Goal: Task Accomplishment & Management: Complete application form

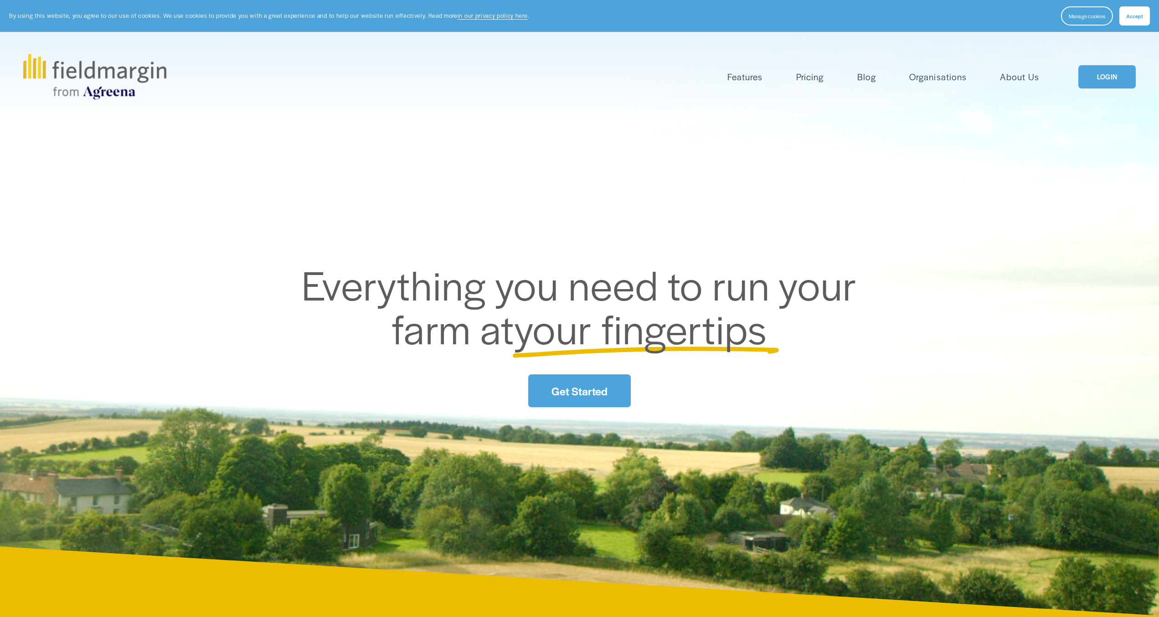
click at [598, 398] on link "Get Started" at bounding box center [579, 390] width 102 height 32
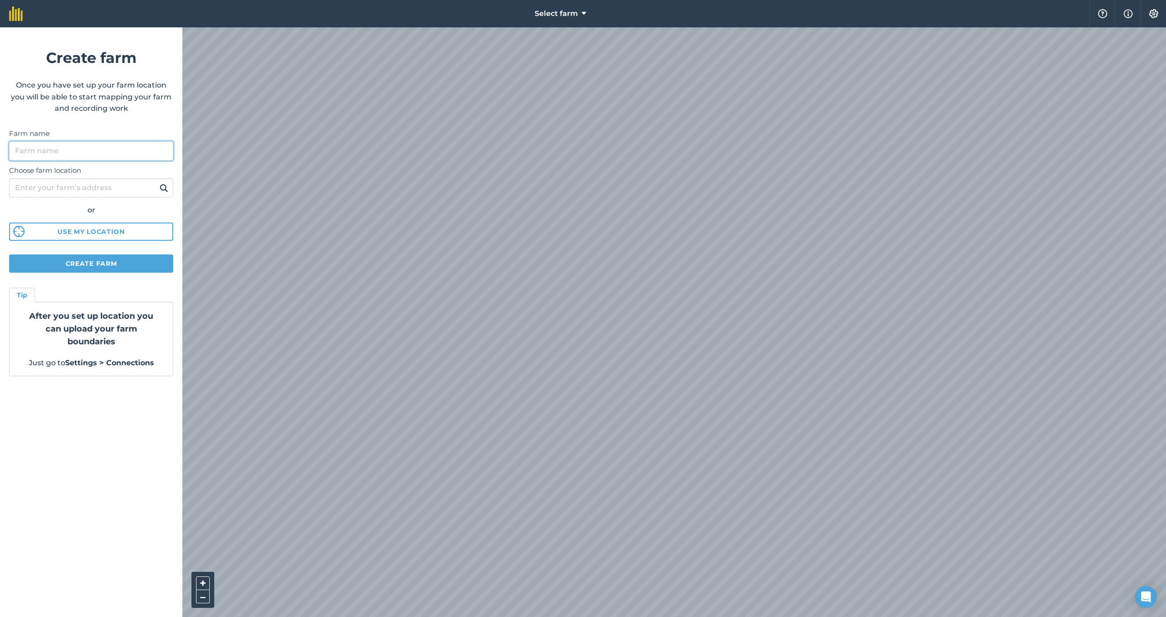
click at [94, 154] on input "Farm name" at bounding box center [91, 150] width 164 height 19
type input "Tia and Bede"
click at [114, 184] on input "Choose farm location" at bounding box center [91, 187] width 164 height 19
click at [125, 268] on button "Create farm" at bounding box center [91, 263] width 164 height 18
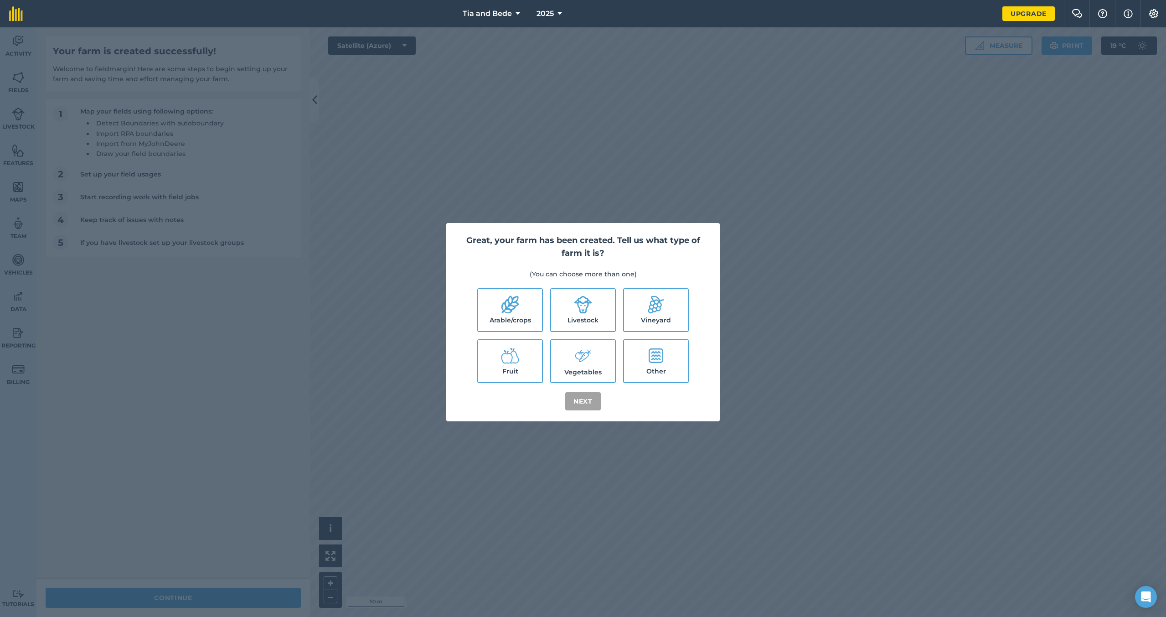
click at [499, 319] on label "Arable/crops" at bounding box center [510, 310] width 64 height 42
checkbox input "true"
click at [573, 325] on label "Livestock" at bounding box center [583, 310] width 64 height 42
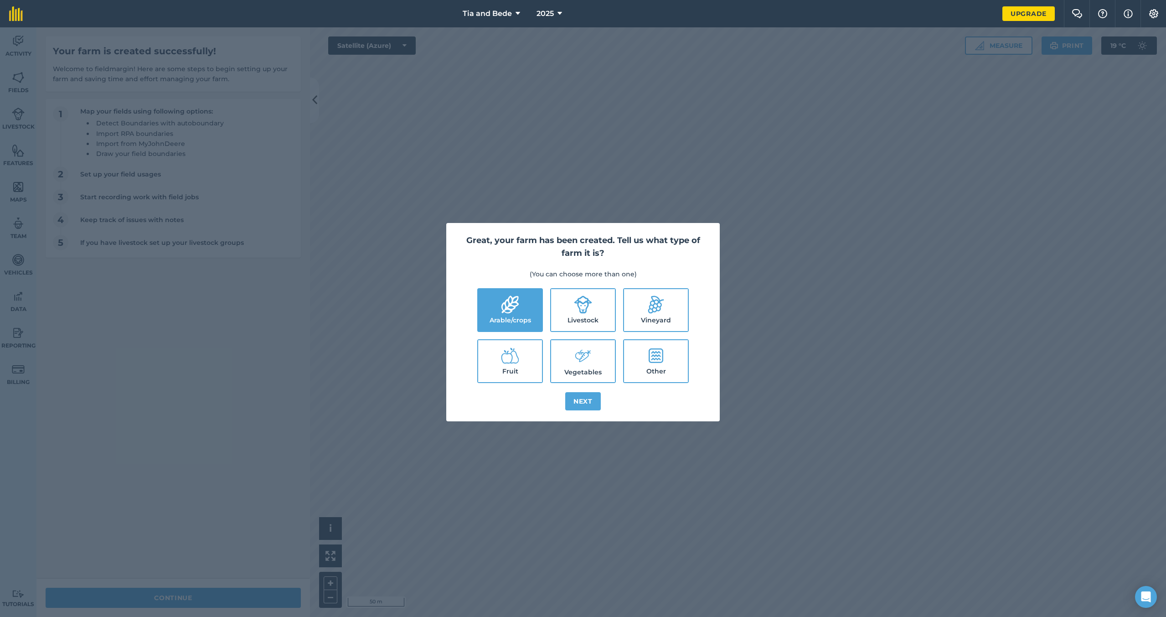
checkbox input "true"
click at [518, 365] on label "Fruit" at bounding box center [510, 361] width 64 height 42
checkbox input "true"
click at [576, 372] on label "Vegetables" at bounding box center [583, 361] width 64 height 42
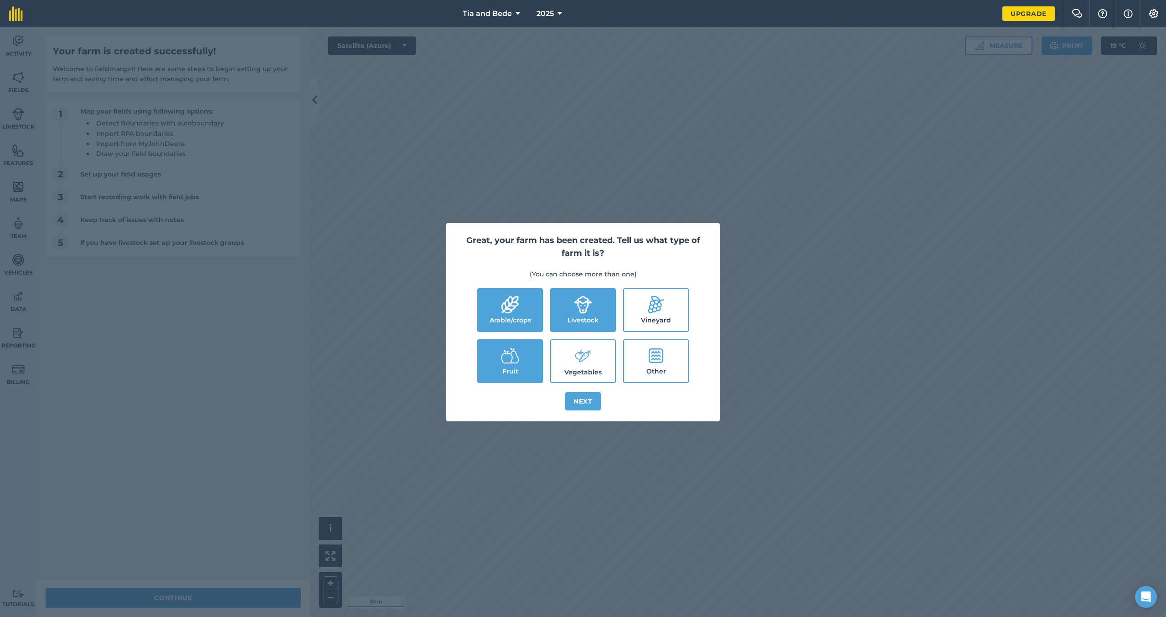
checkbox input "true"
click at [640, 372] on label "Other" at bounding box center [656, 361] width 64 height 42
checkbox input "true"
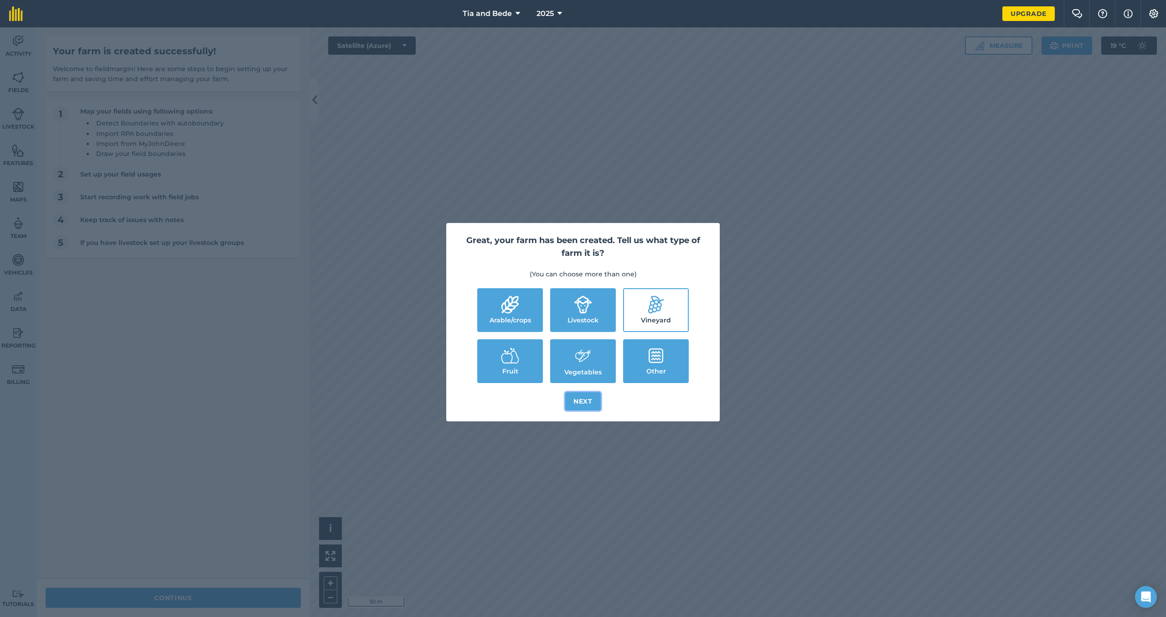
click at [587, 402] on button "Next" at bounding box center [583, 401] width 36 height 18
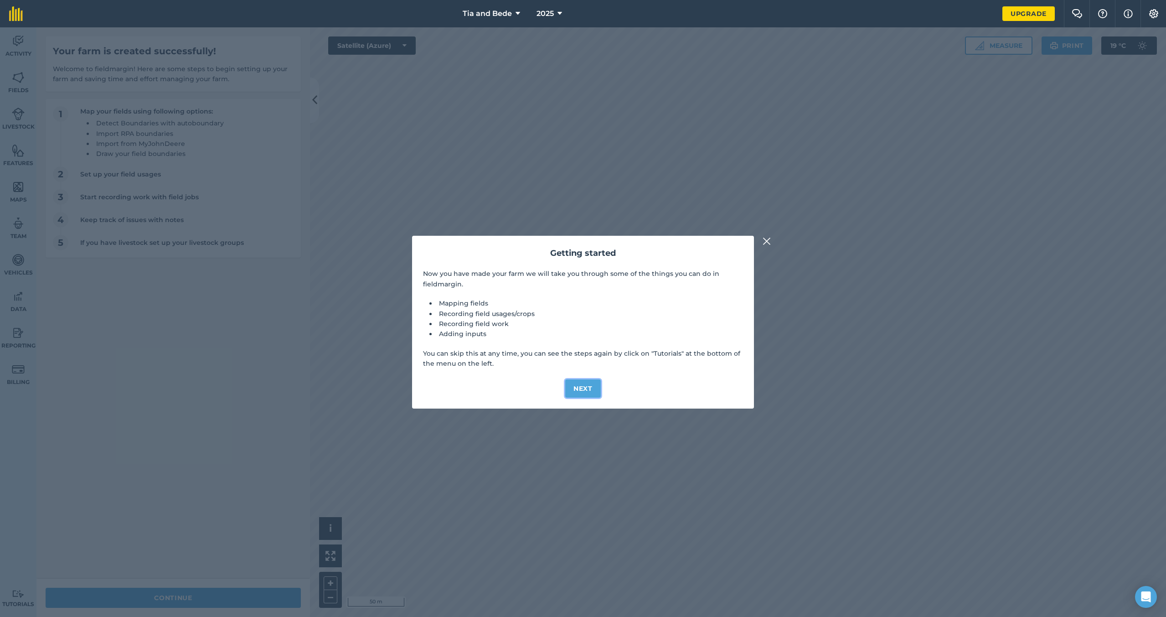
click at [586, 395] on button "Next" at bounding box center [583, 388] width 36 height 18
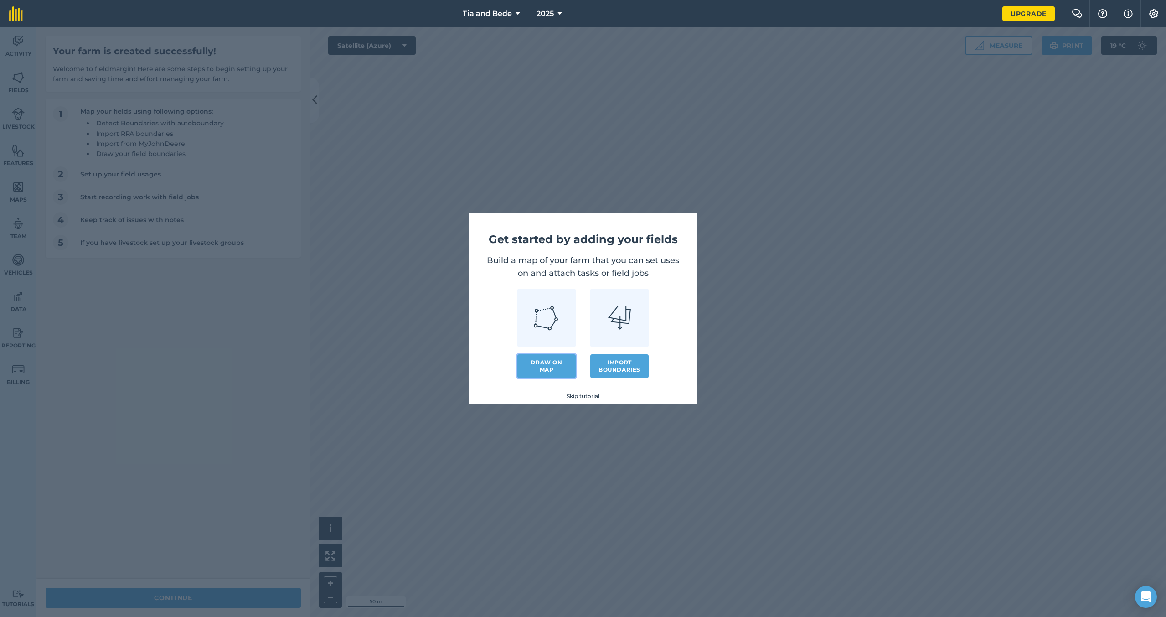
click at [563, 375] on link "Draw on map" at bounding box center [546, 366] width 58 height 24
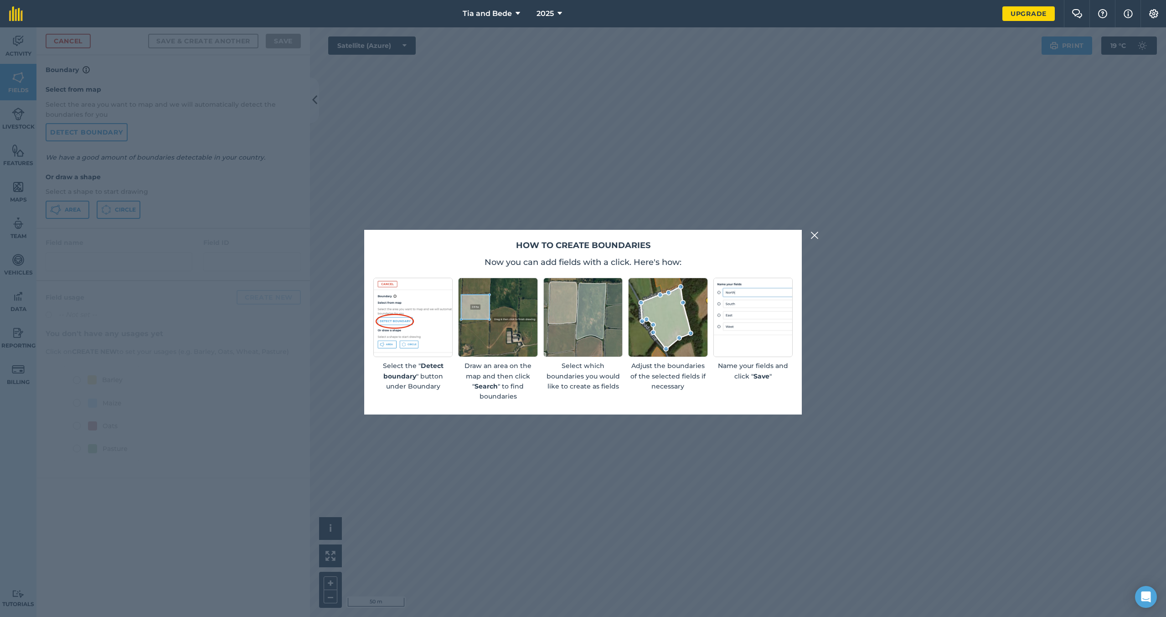
click at [816, 237] on img at bounding box center [814, 235] width 8 height 11
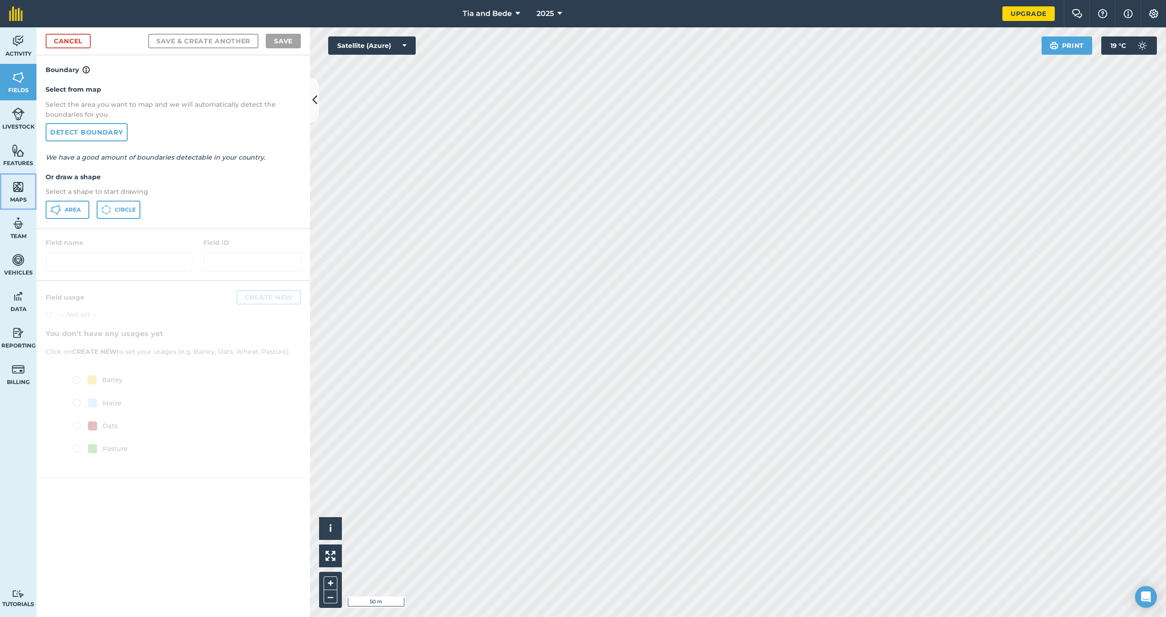
click at [24, 190] on img at bounding box center [18, 187] width 13 height 14
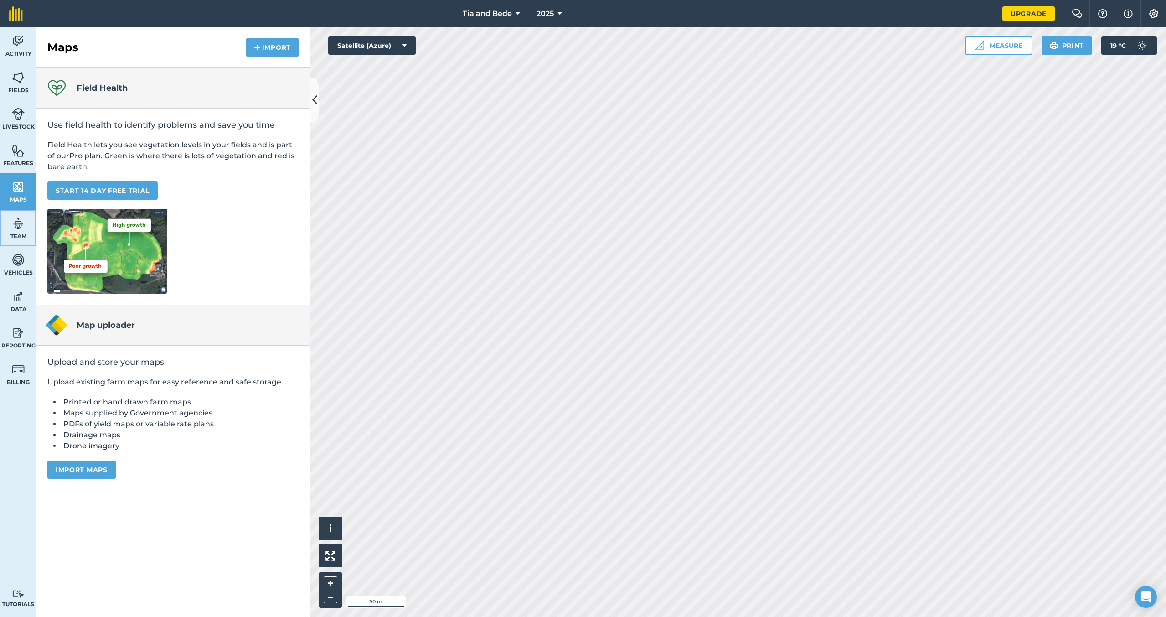
click at [24, 226] on img at bounding box center [18, 224] width 13 height 14
select select "MEMBER"
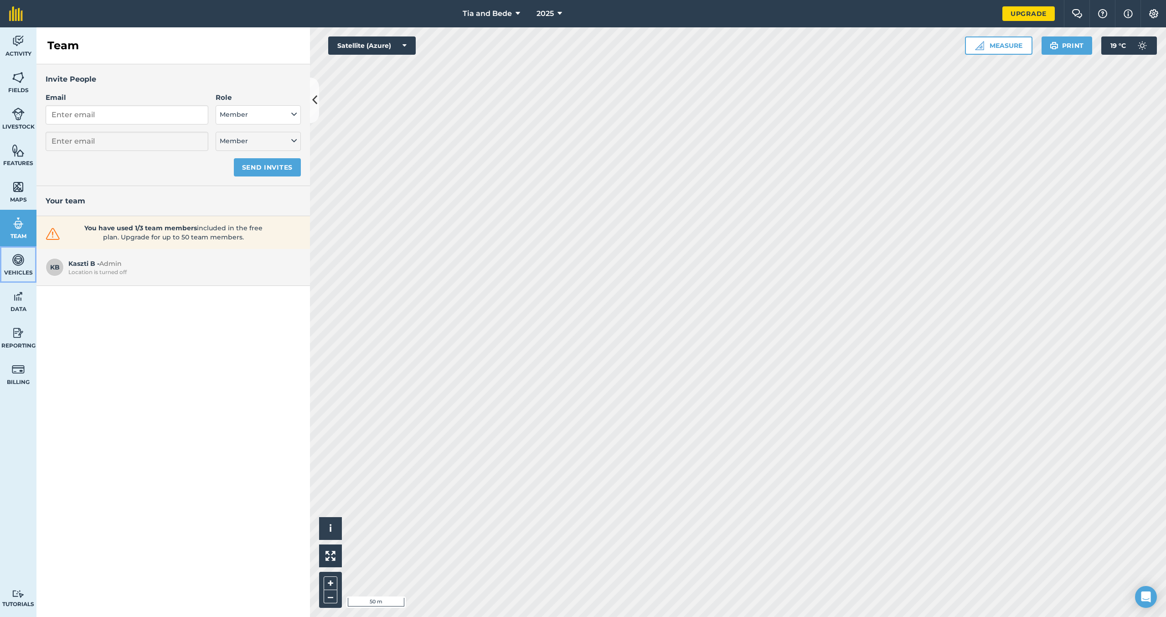
click at [13, 259] on img at bounding box center [18, 260] width 13 height 14
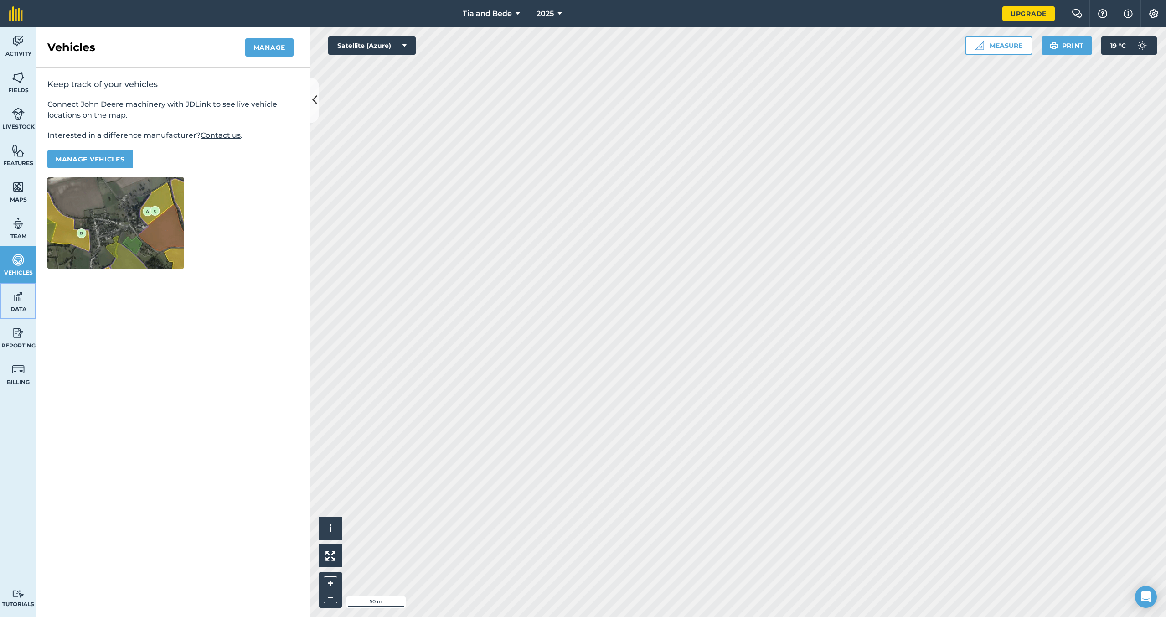
click at [19, 301] on img at bounding box center [18, 296] width 13 height 14
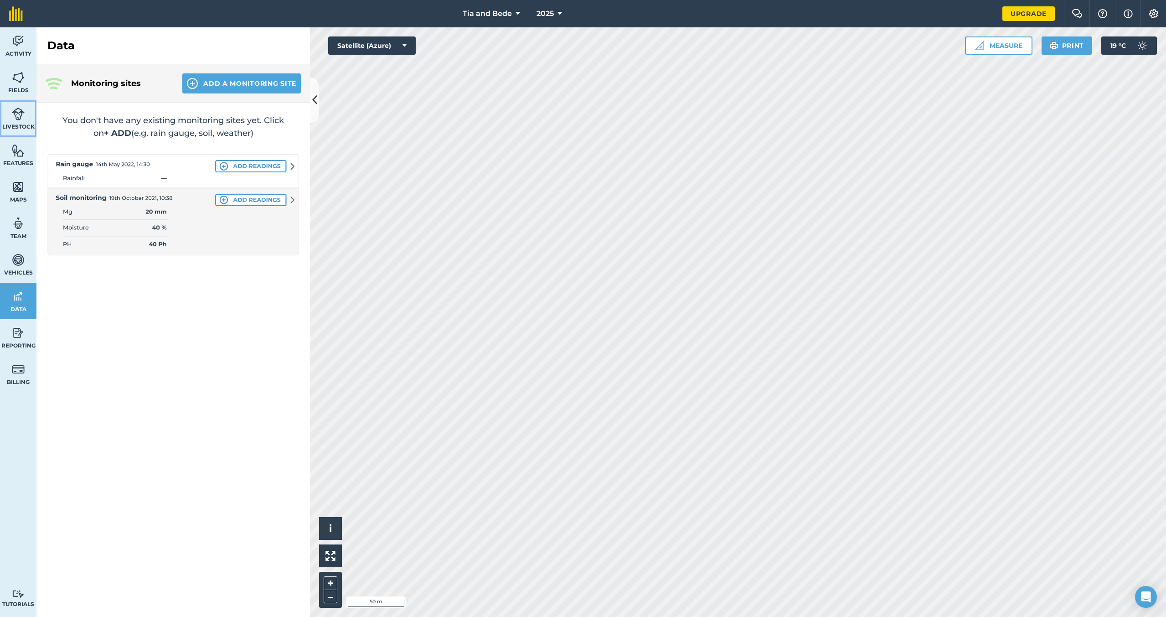
click at [26, 118] on link "Livestock" at bounding box center [18, 118] width 36 height 36
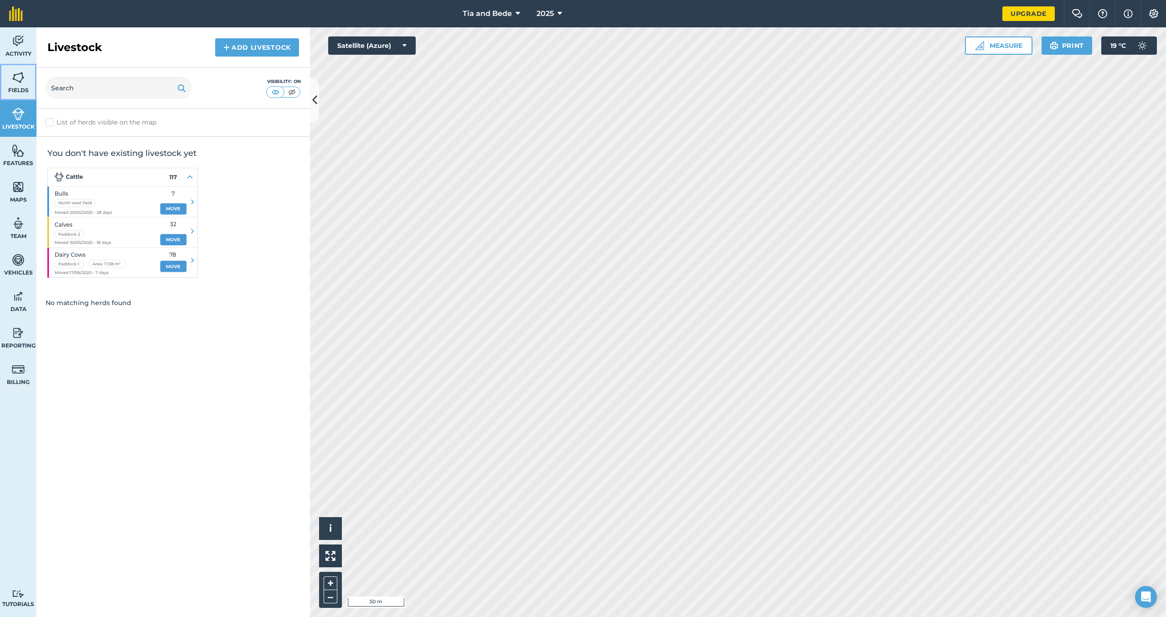
click at [14, 86] on link "Fields" at bounding box center [18, 82] width 36 height 36
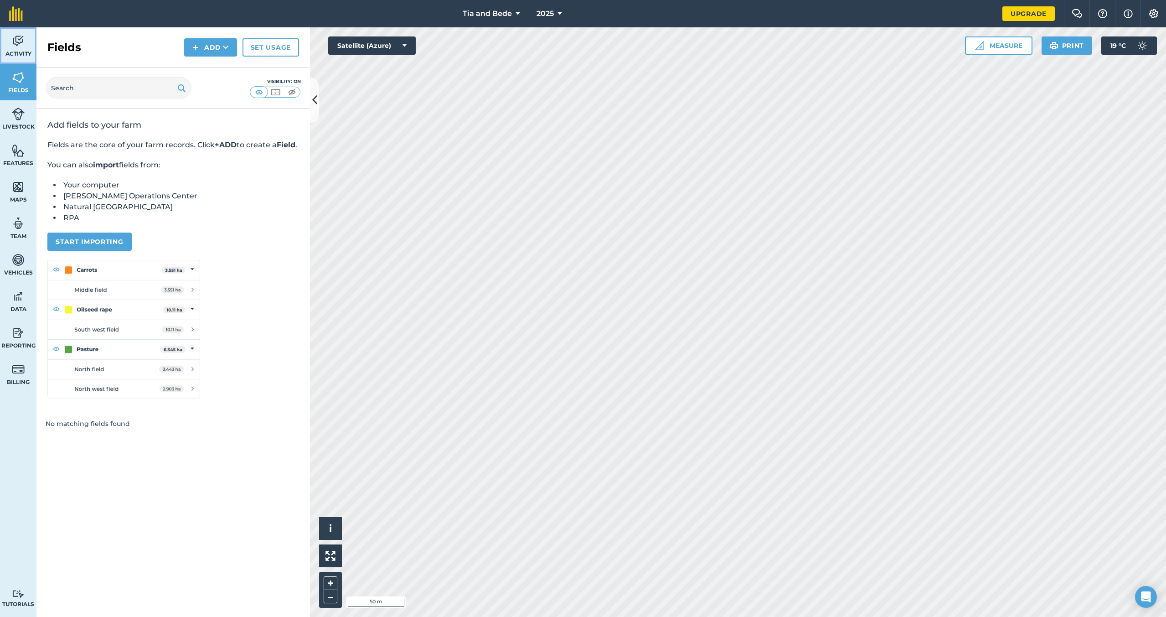
click at [23, 52] on span "Activity" at bounding box center [18, 53] width 36 height 7
